Goal: Transaction & Acquisition: Purchase product/service

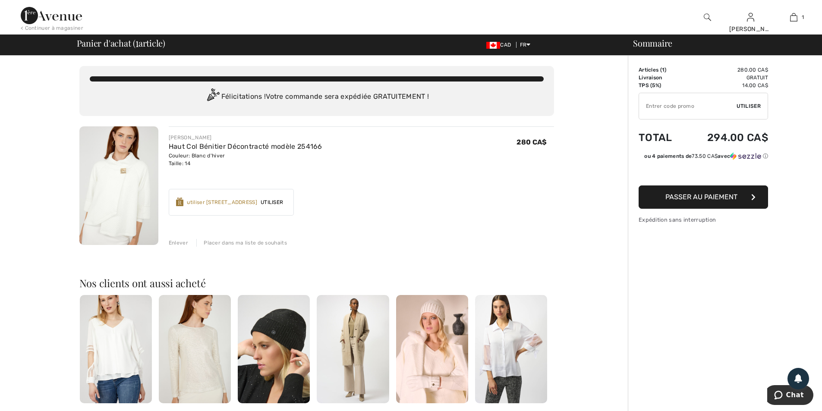
click at [218, 243] on div "Placer dans ma liste de souhaits" at bounding box center [241, 243] width 91 height 8
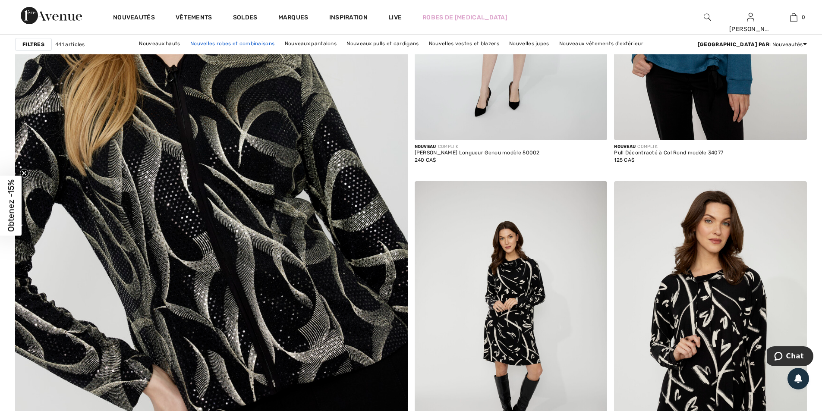
scroll to position [2849, 0]
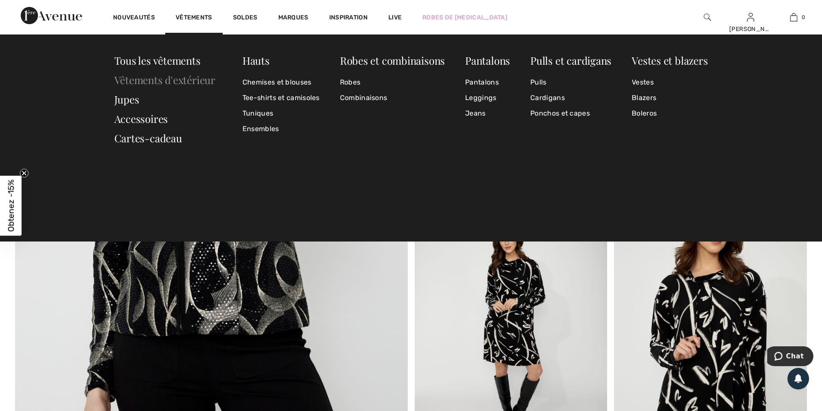
click at [182, 78] on link "Vêtements d'extérieur" at bounding box center [164, 80] width 101 height 14
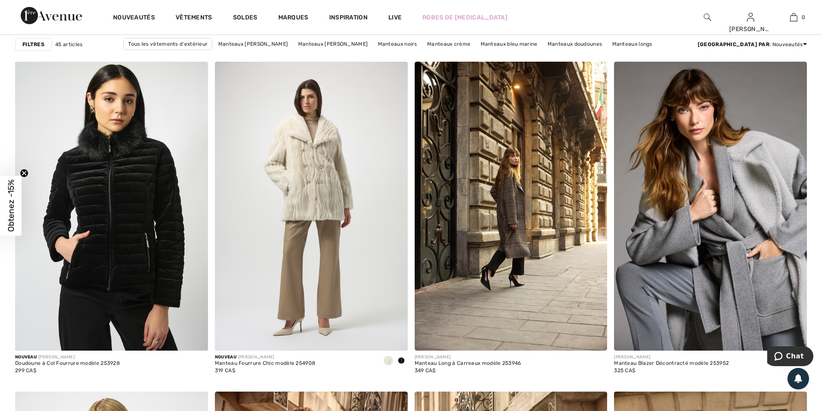
scroll to position [734, 0]
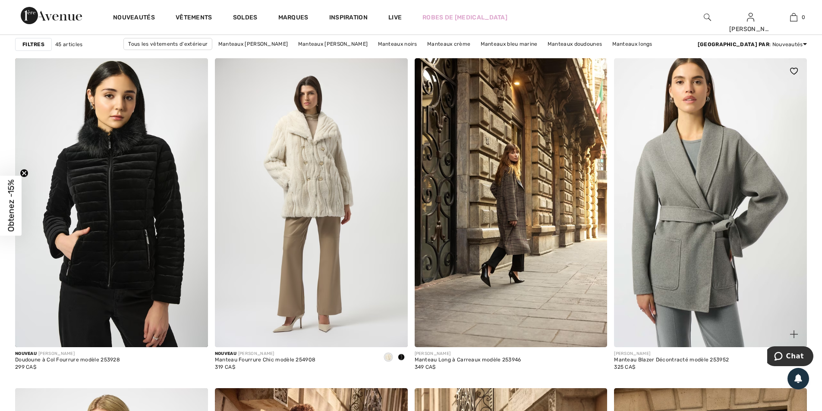
click at [660, 202] on img at bounding box center [710, 202] width 193 height 289
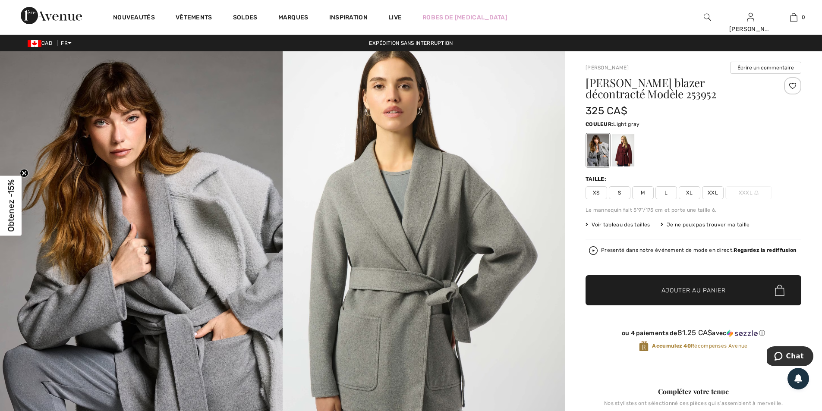
click at [671, 193] on span "L" at bounding box center [667, 193] width 22 height 13
click at [699, 283] on span "✔ Ajouté au panier Ajouter au panier" at bounding box center [694, 290] width 216 height 30
click at [681, 130] on button "Passer à la caisse" at bounding box center [707, 127] width 201 height 23
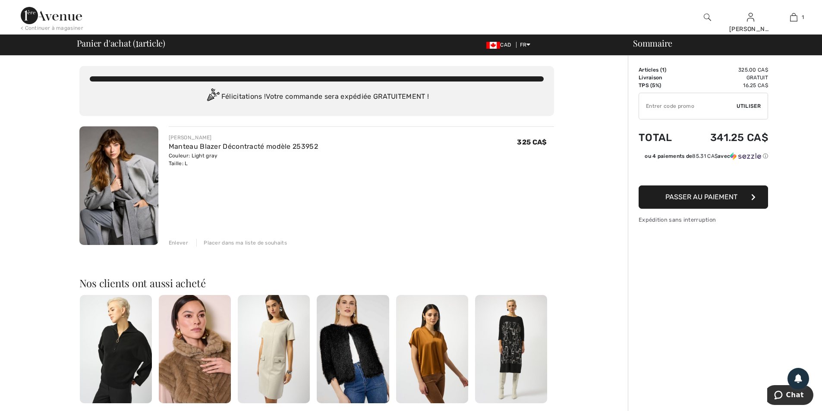
click at [255, 242] on div "Placer dans ma liste de souhaits" at bounding box center [241, 243] width 91 height 8
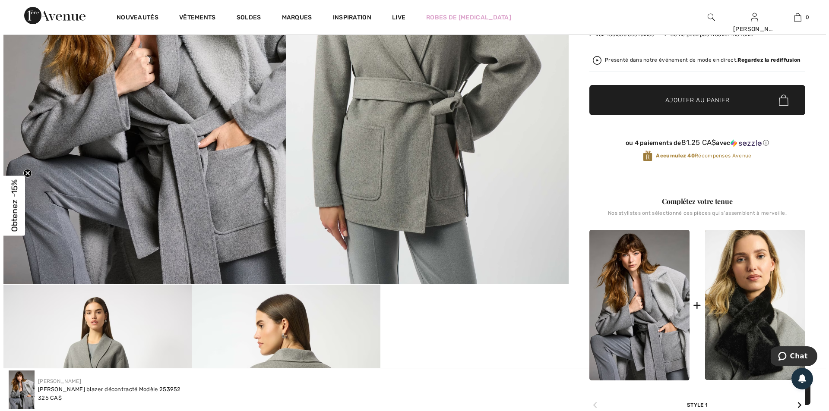
scroll to position [173, 0]
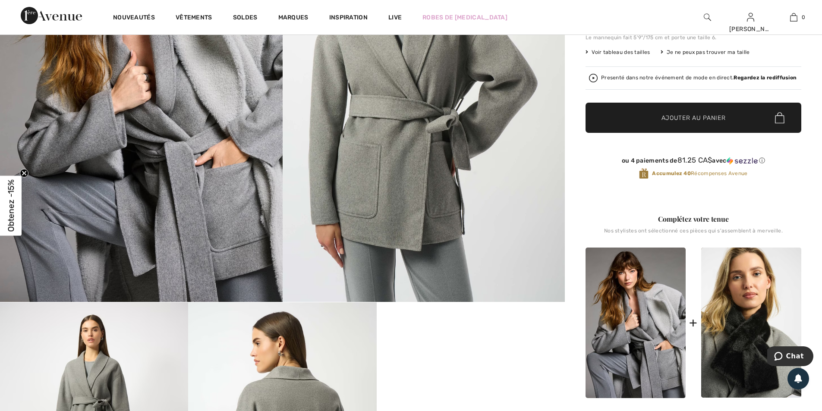
click at [121, 169] on img at bounding box center [141, 91] width 283 height 424
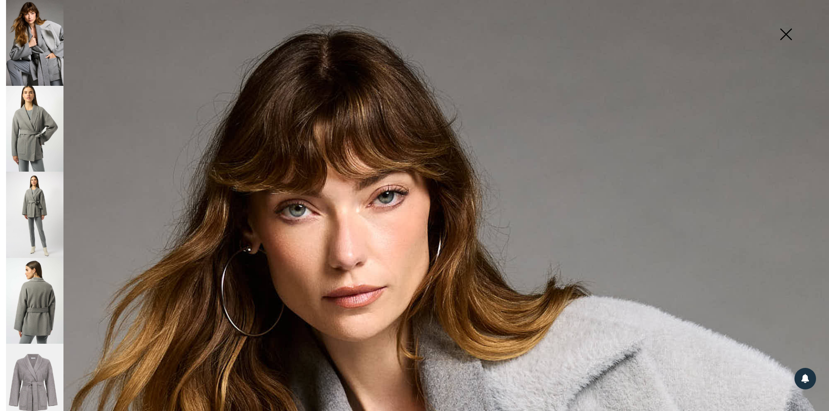
click at [36, 144] on img at bounding box center [34, 129] width 57 height 86
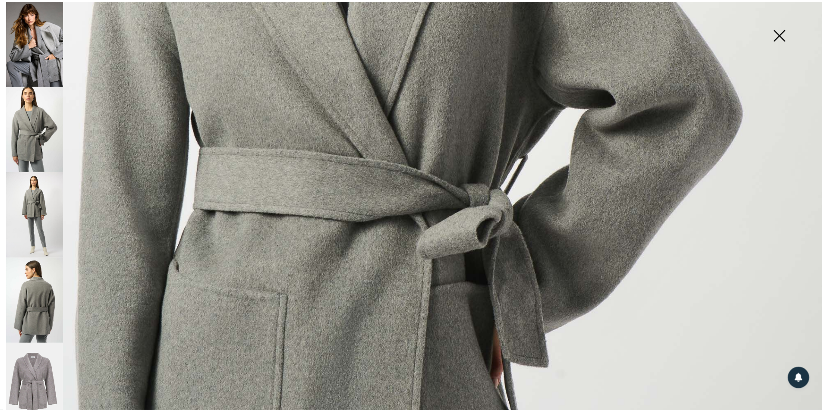
scroll to position [518, 0]
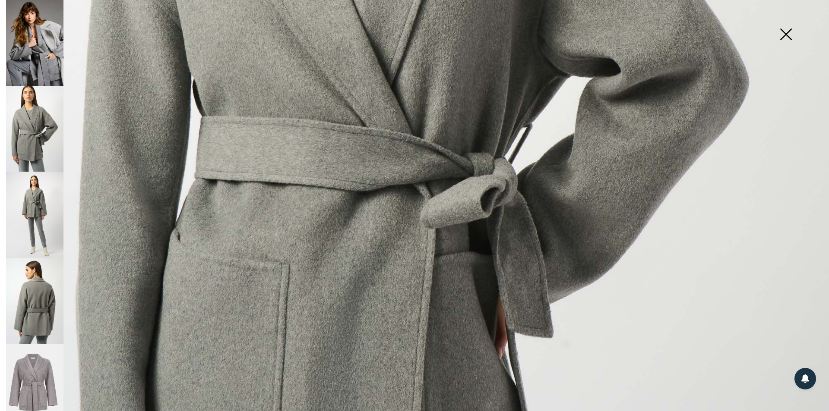
click at [24, 216] on img at bounding box center [34, 215] width 57 height 86
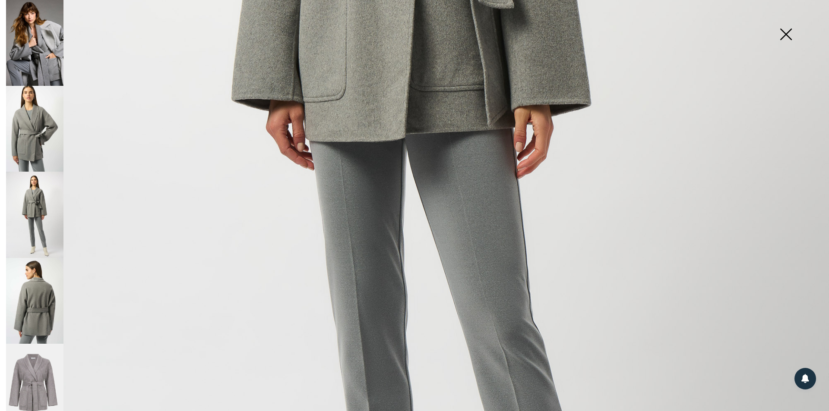
click at [787, 35] on img at bounding box center [785, 35] width 43 height 44
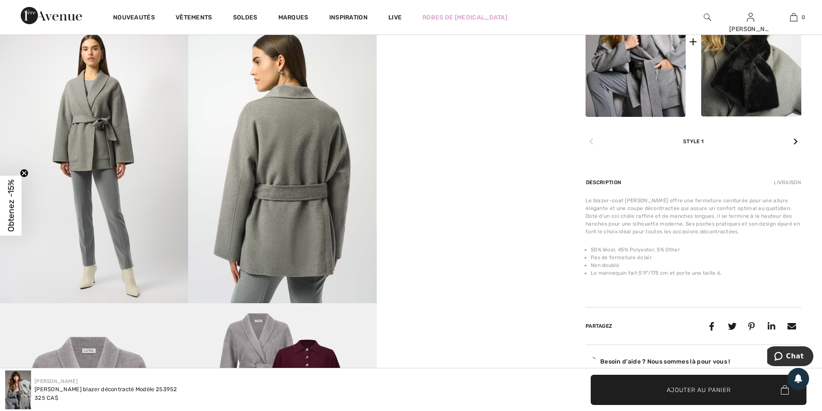
scroll to position [475, 0]
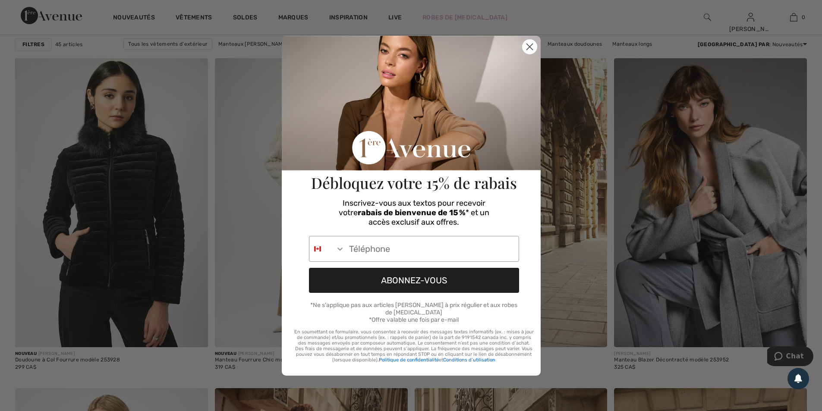
click at [527, 51] on circle "Close dialog" at bounding box center [529, 46] width 14 height 14
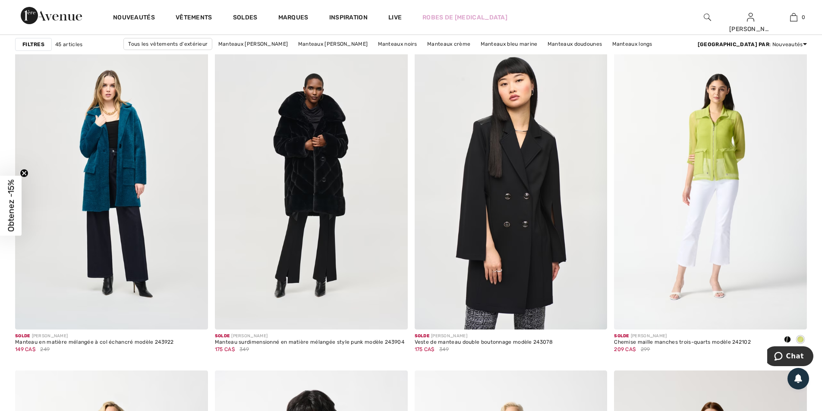
scroll to position [3324, 0]
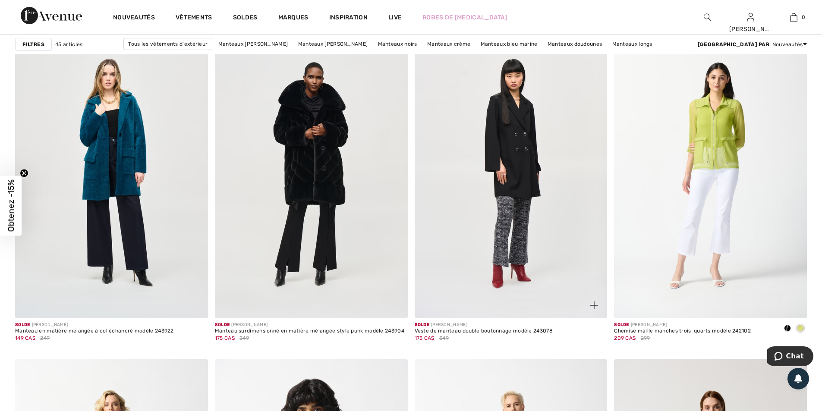
click at [536, 255] on img at bounding box center [511, 173] width 193 height 289
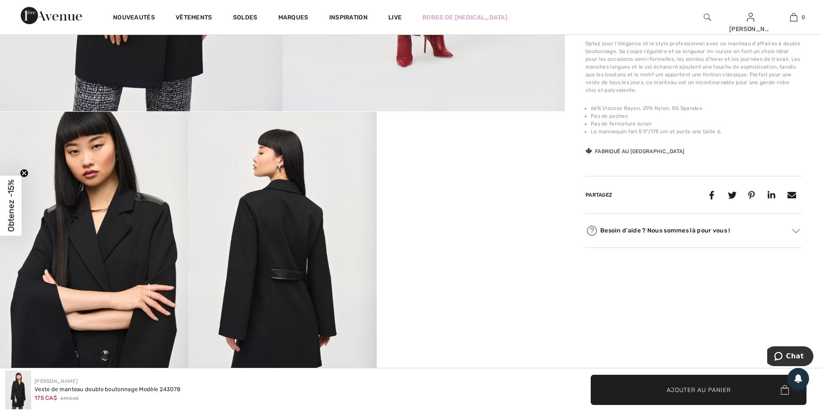
scroll to position [389, 0]
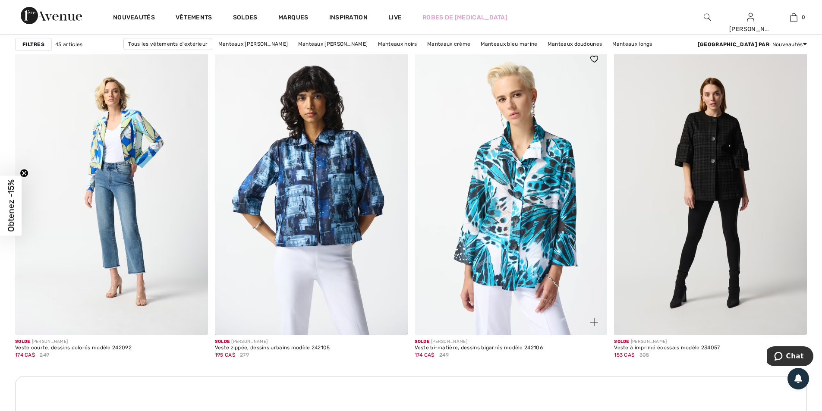
scroll to position [3626, 0]
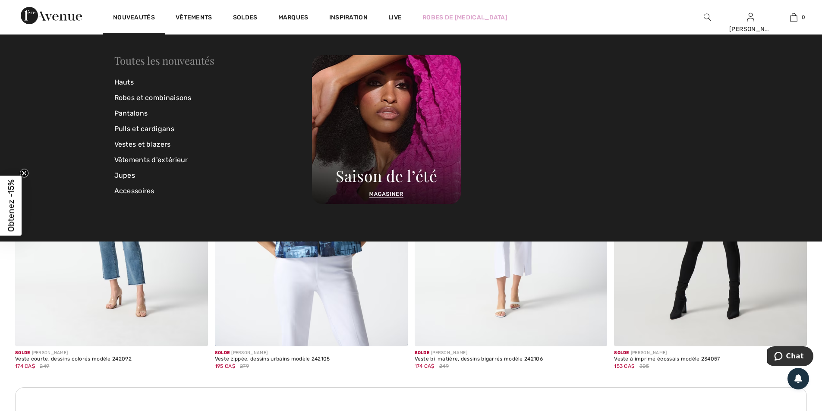
click at [148, 58] on link "Toutes les nouveautés" at bounding box center [164, 61] width 100 height 14
